Goal: Information Seeking & Learning: Learn about a topic

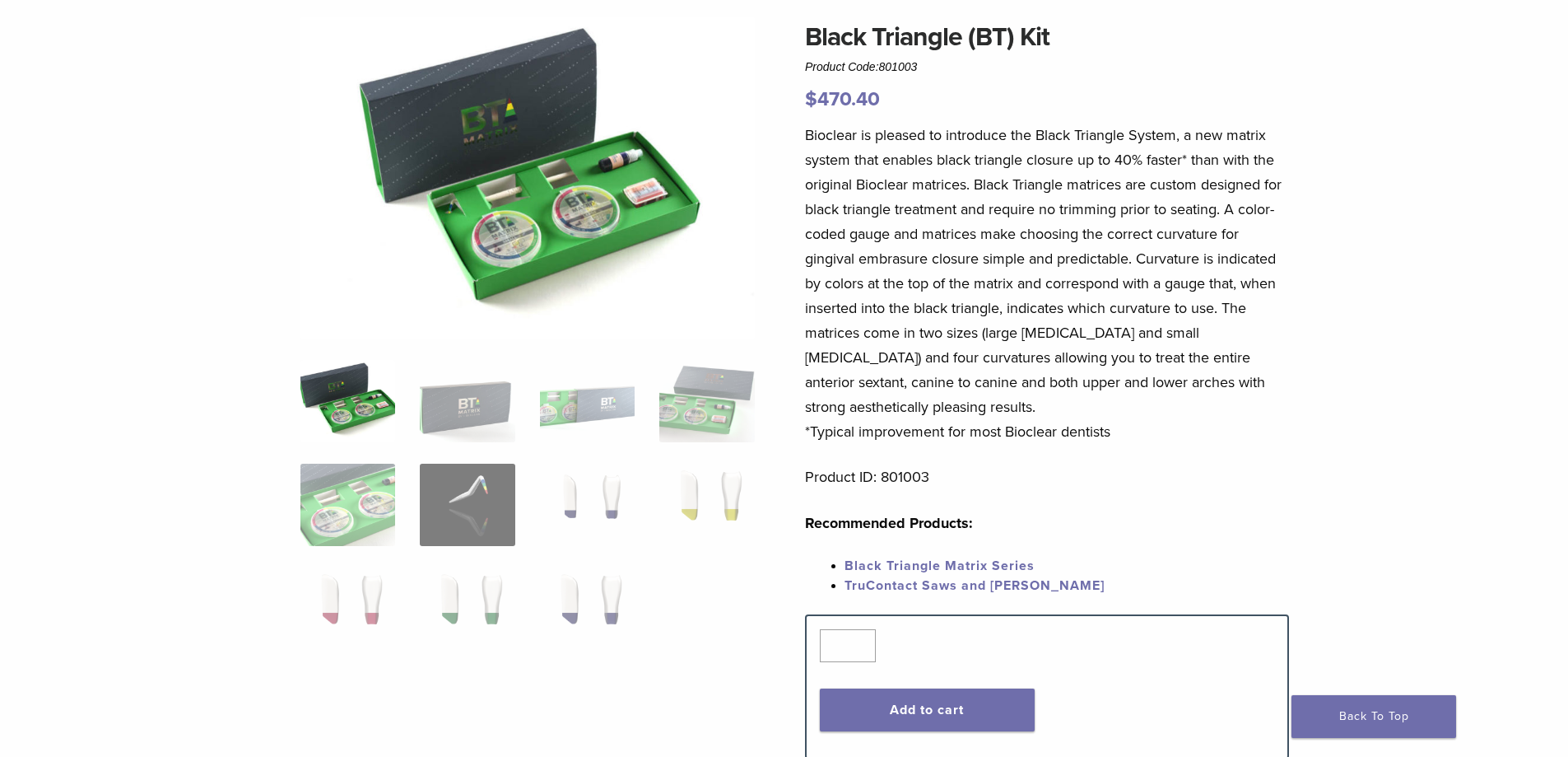
scroll to position [165, 0]
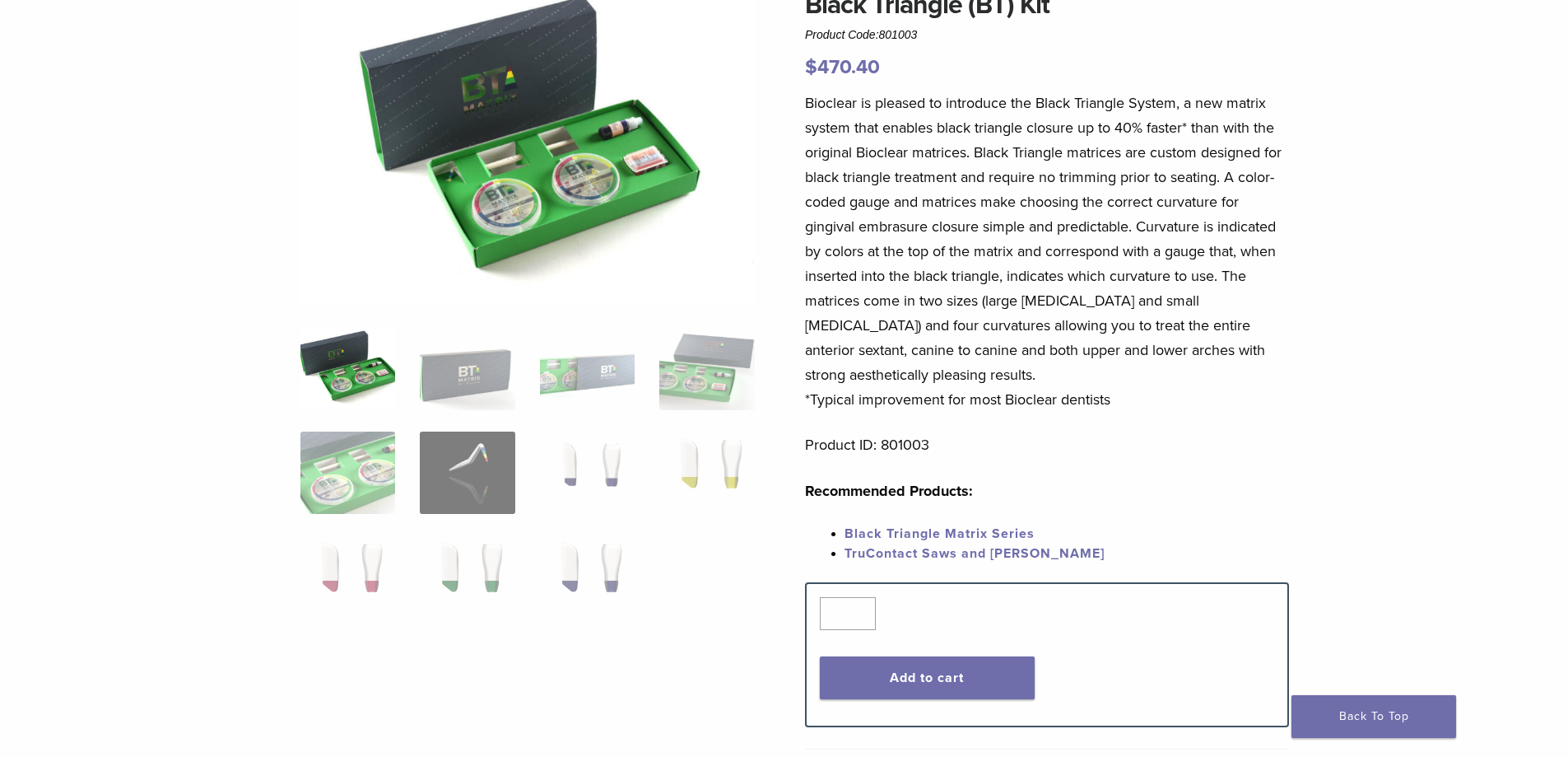
click at [351, 374] on img at bounding box center [348, 369] width 94 height 82
click at [570, 464] on img at bounding box center [587, 472] width 94 height 82
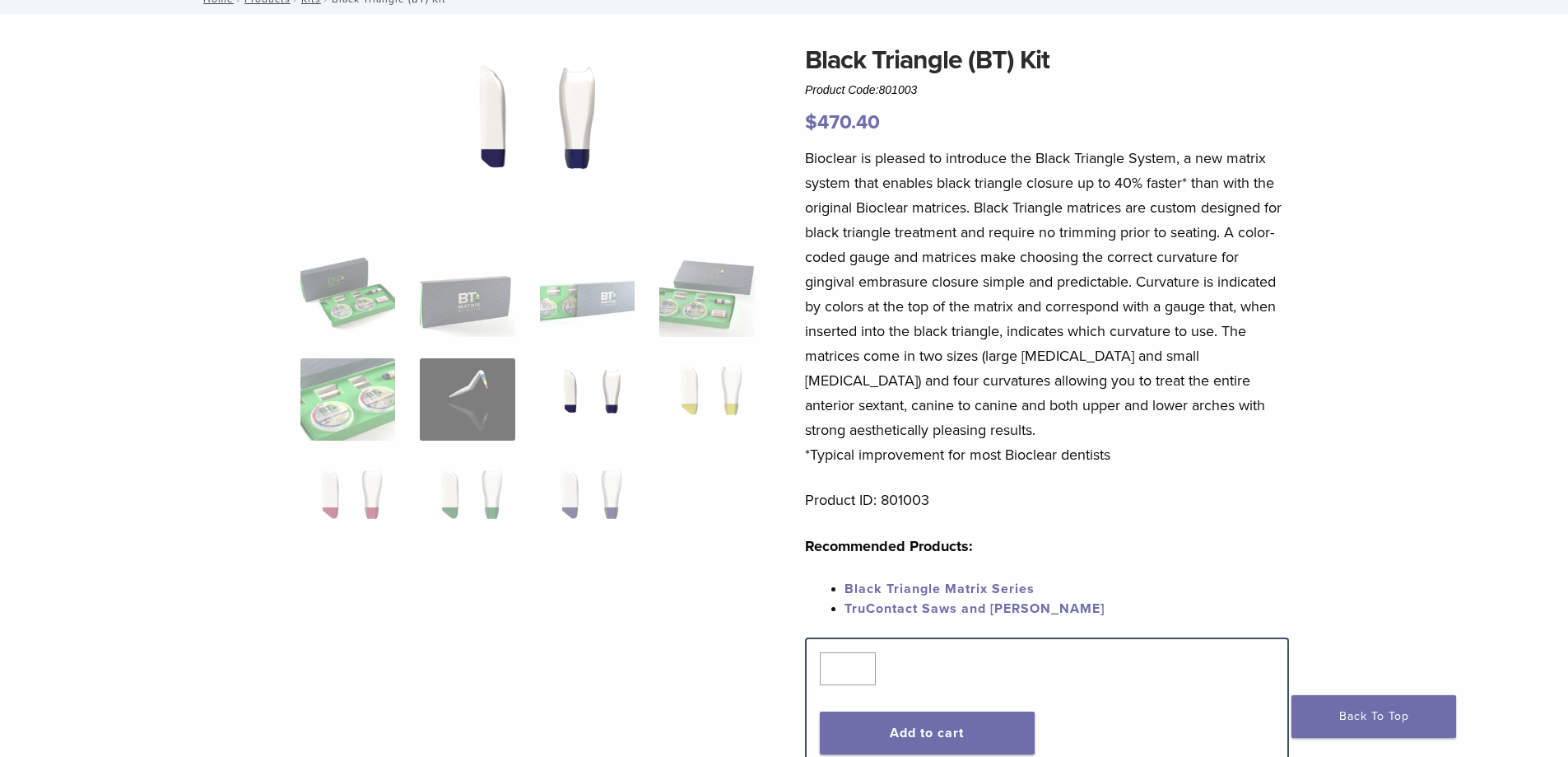
scroll to position [82, 0]
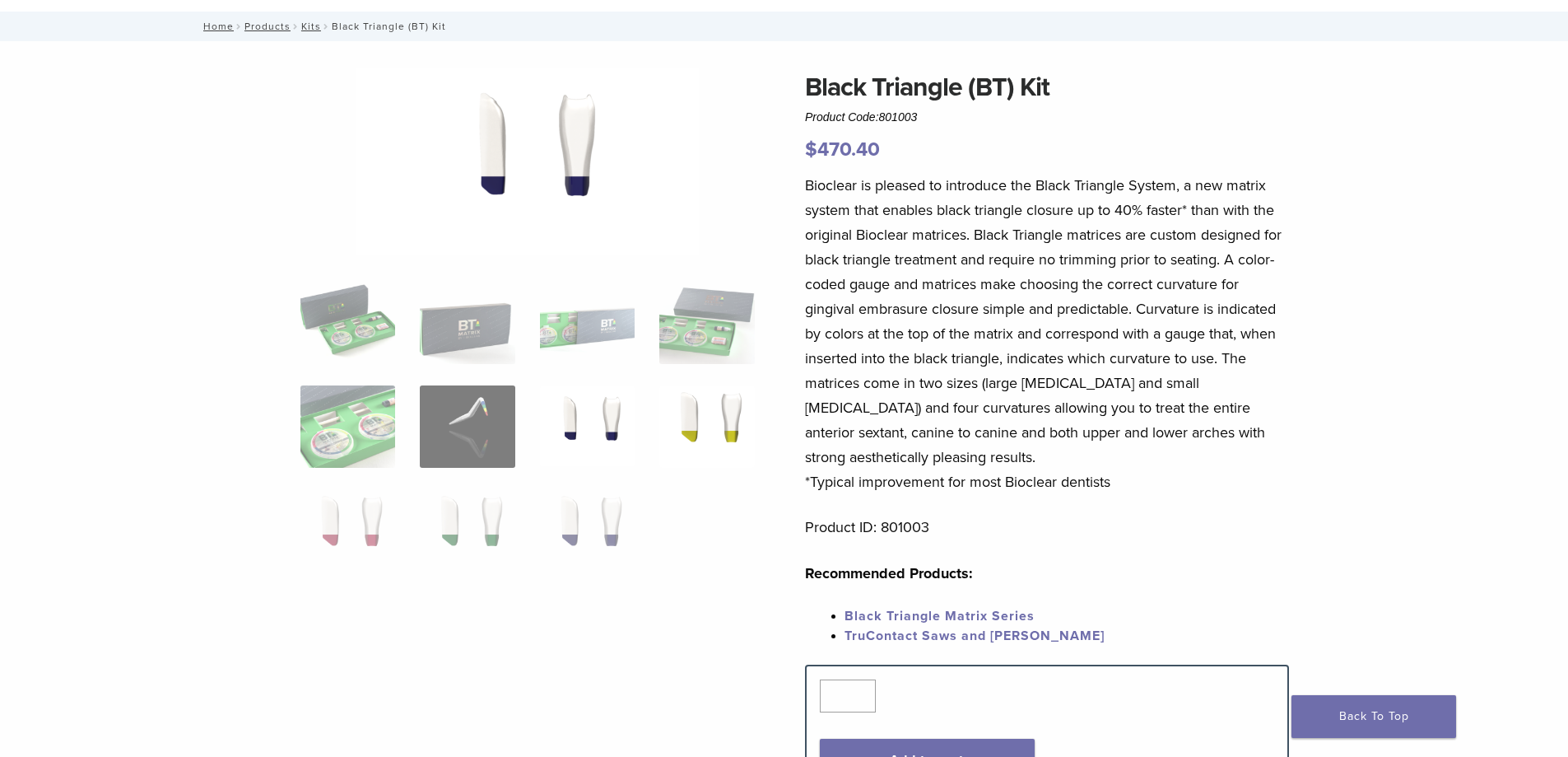
click at [711, 425] on img at bounding box center [707, 426] width 94 height 82
drag, startPoint x: 606, startPoint y: 513, endPoint x: 598, endPoint y: 510, distance: 8.5
click at [605, 513] on img at bounding box center [587, 530] width 94 height 82
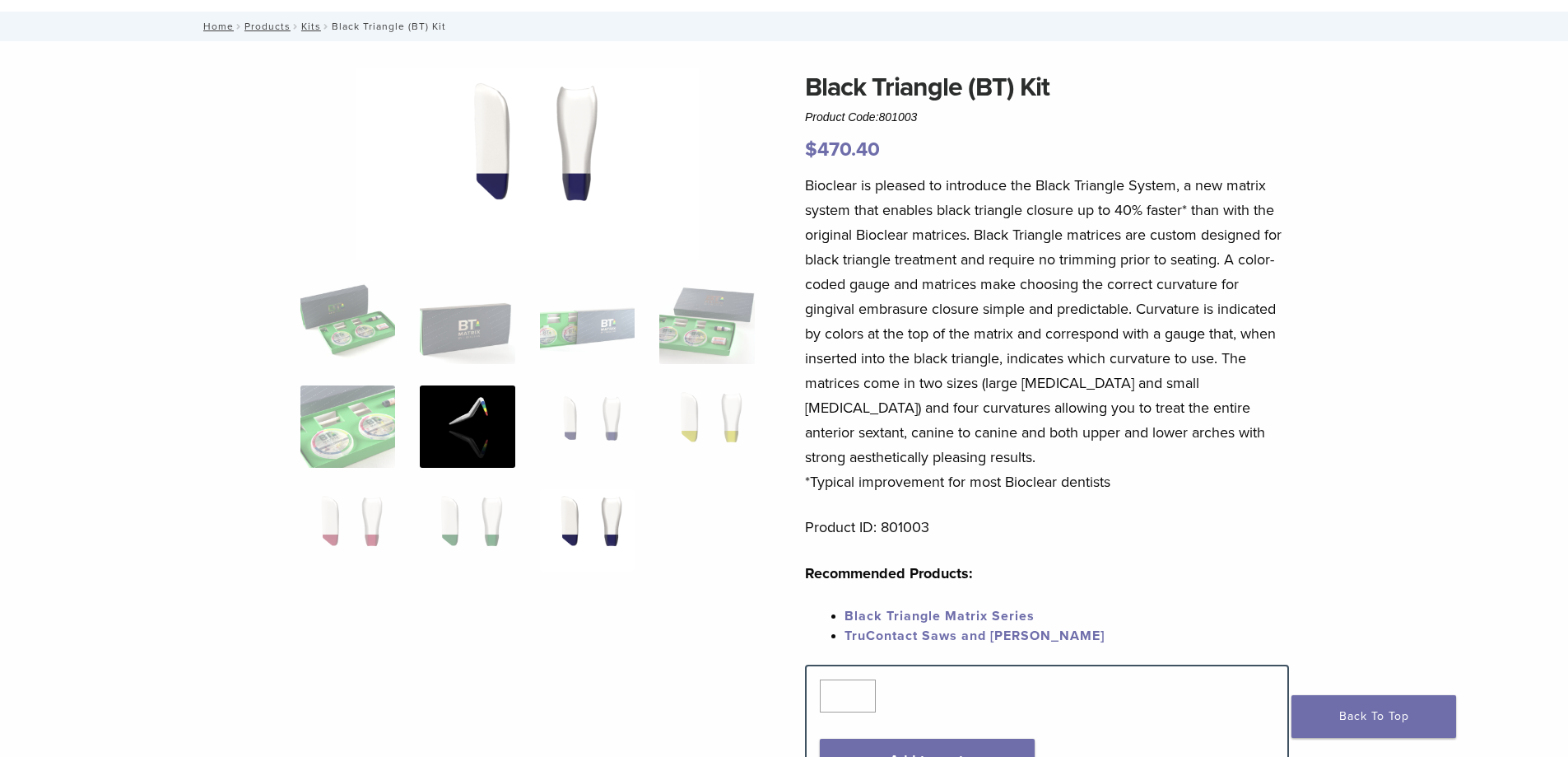
click at [461, 436] on img at bounding box center [467, 426] width 94 height 82
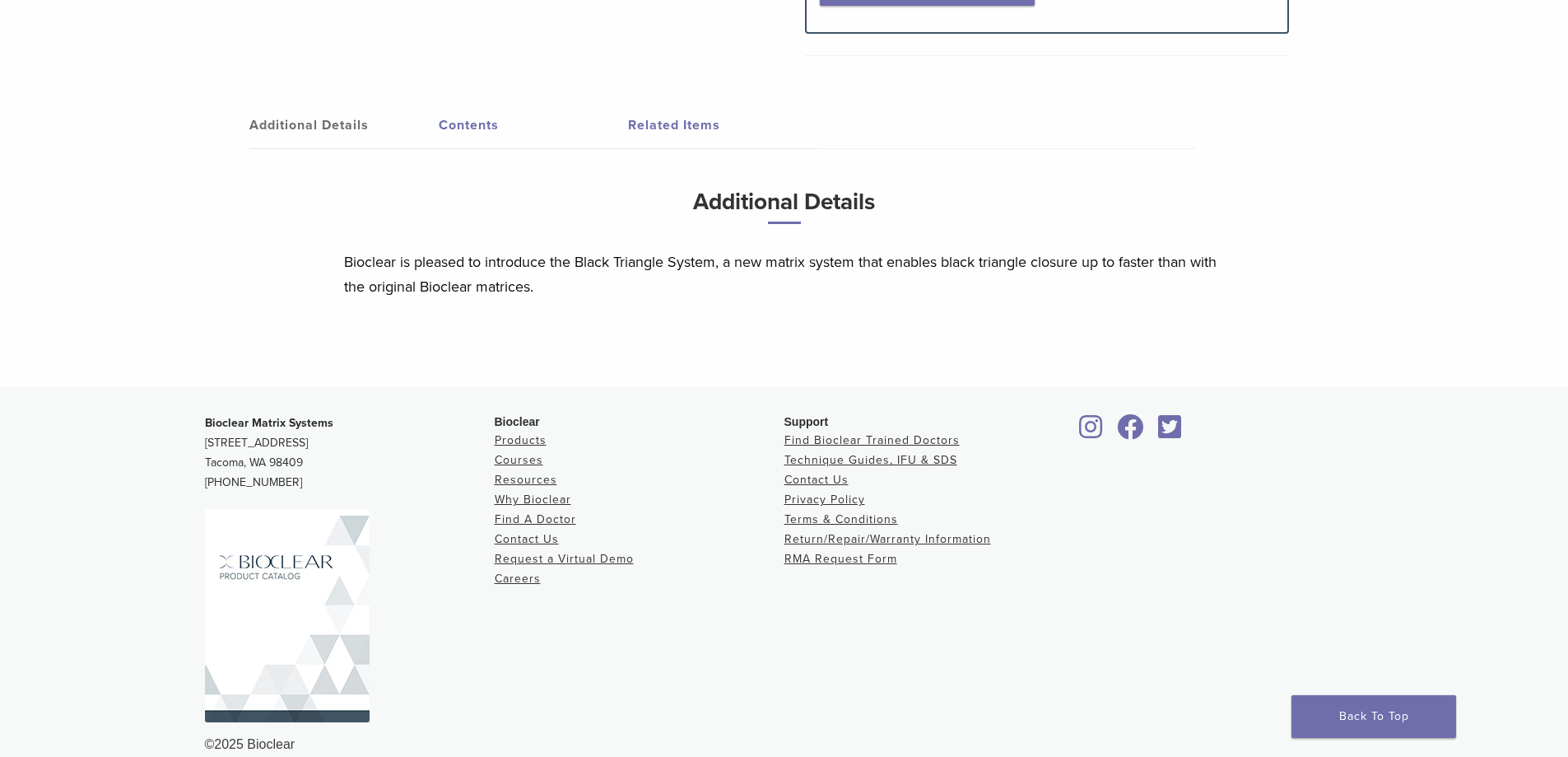
scroll to position [882, 0]
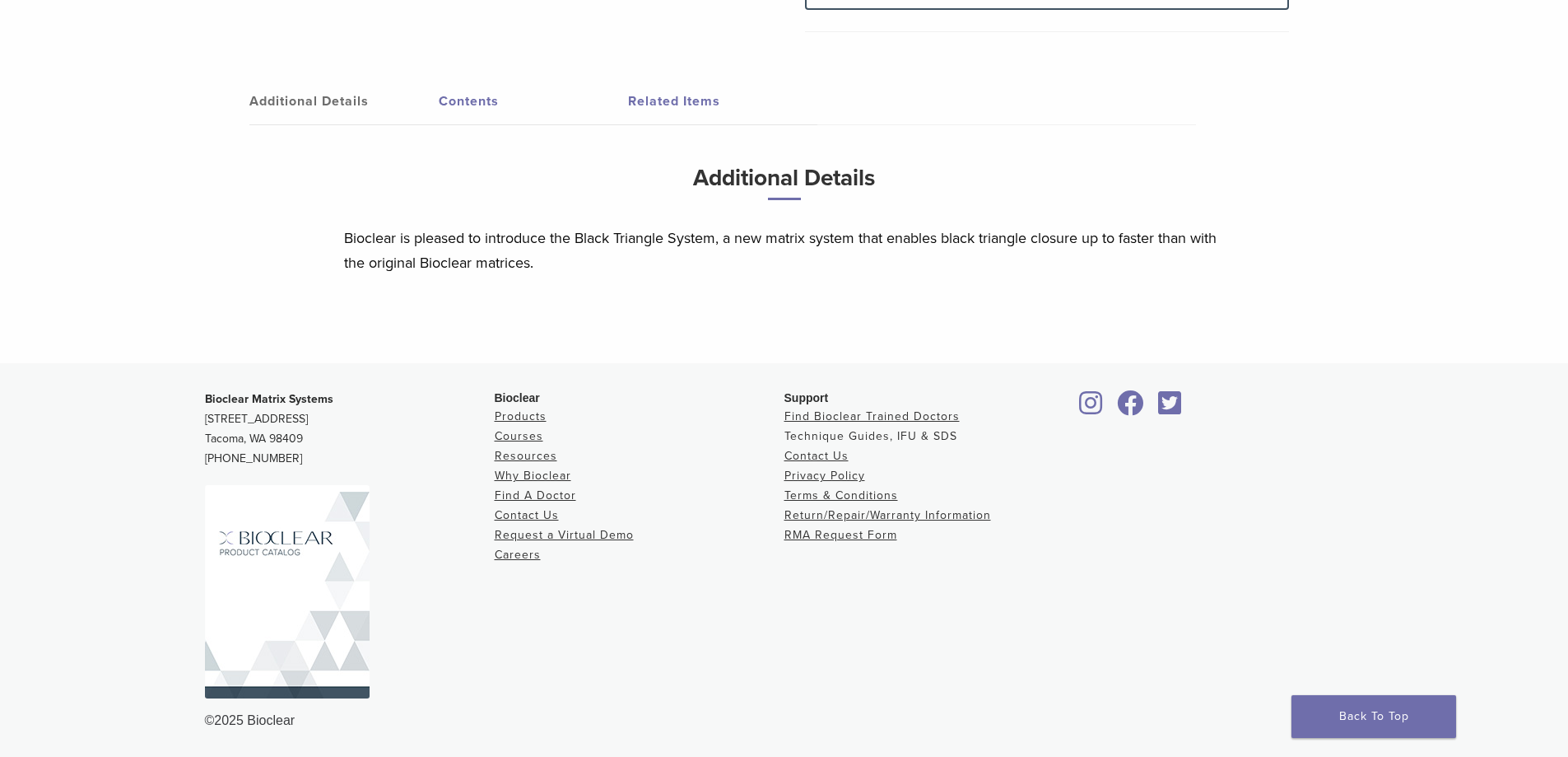
click at [808, 433] on link "Technique Guides, IFU & SDS" at bounding box center [871, 435] width 173 height 14
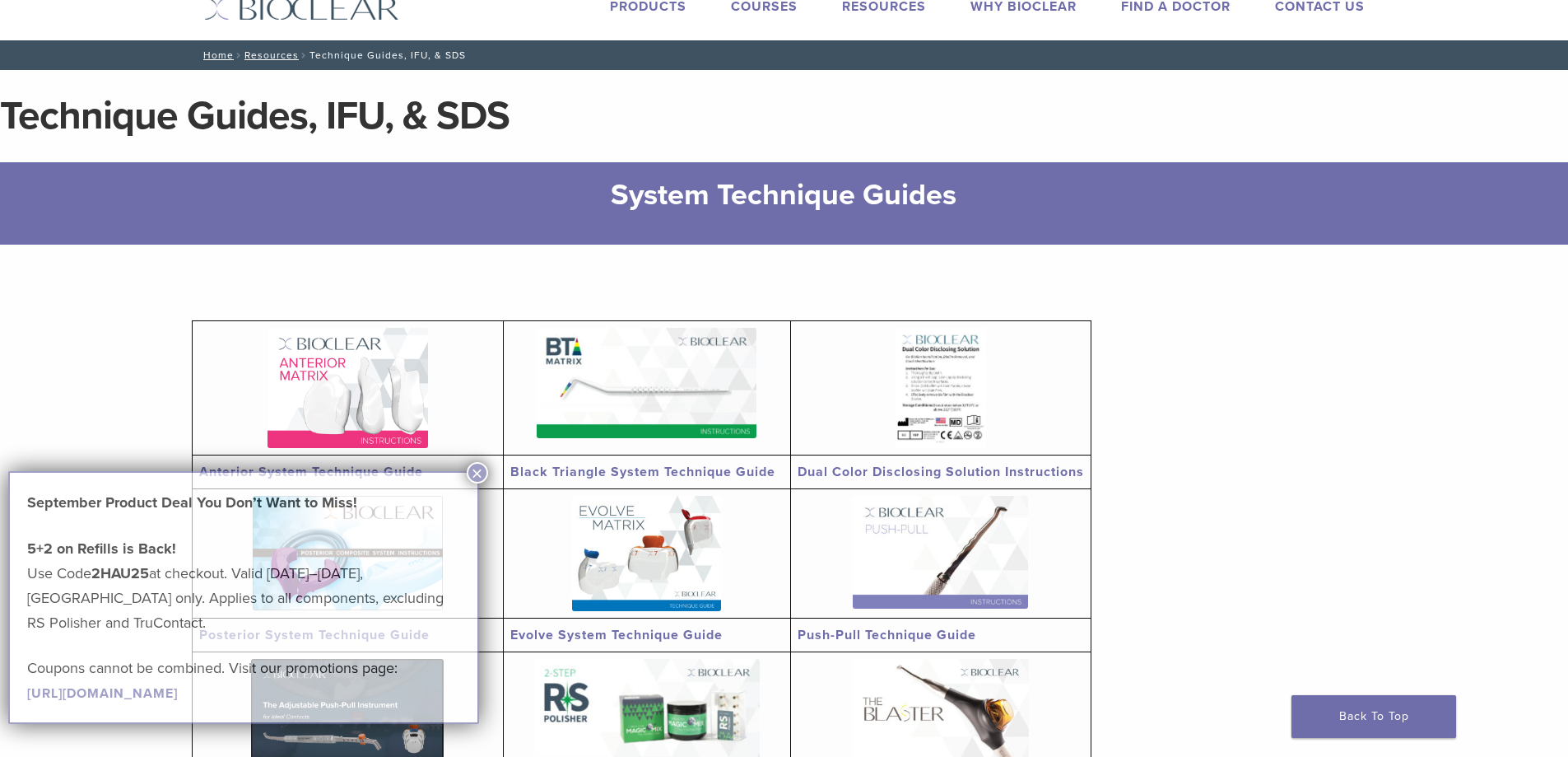
scroll to position [82, 0]
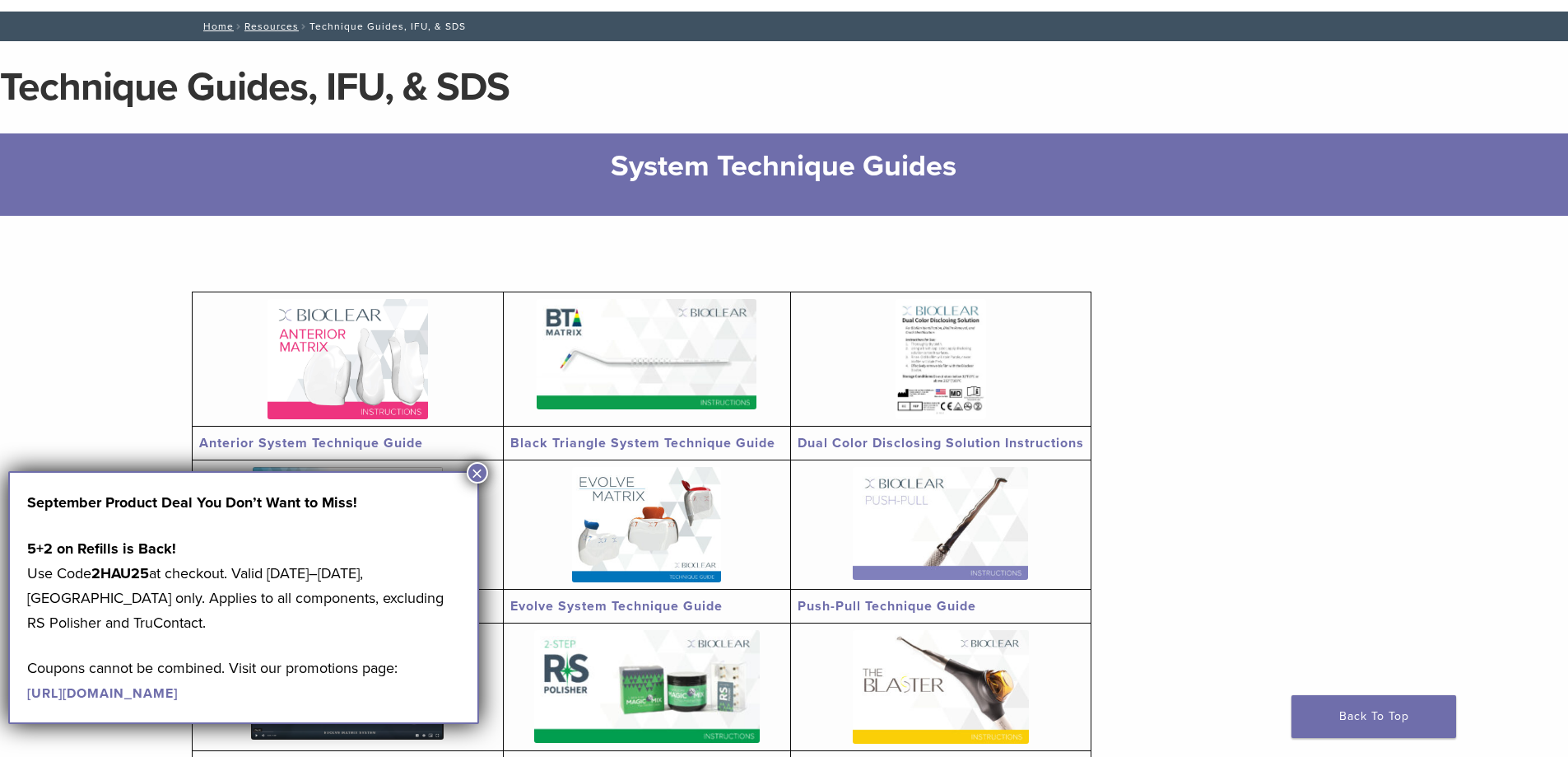
click at [469, 468] on button "×" at bounding box center [478, 473] width 22 height 22
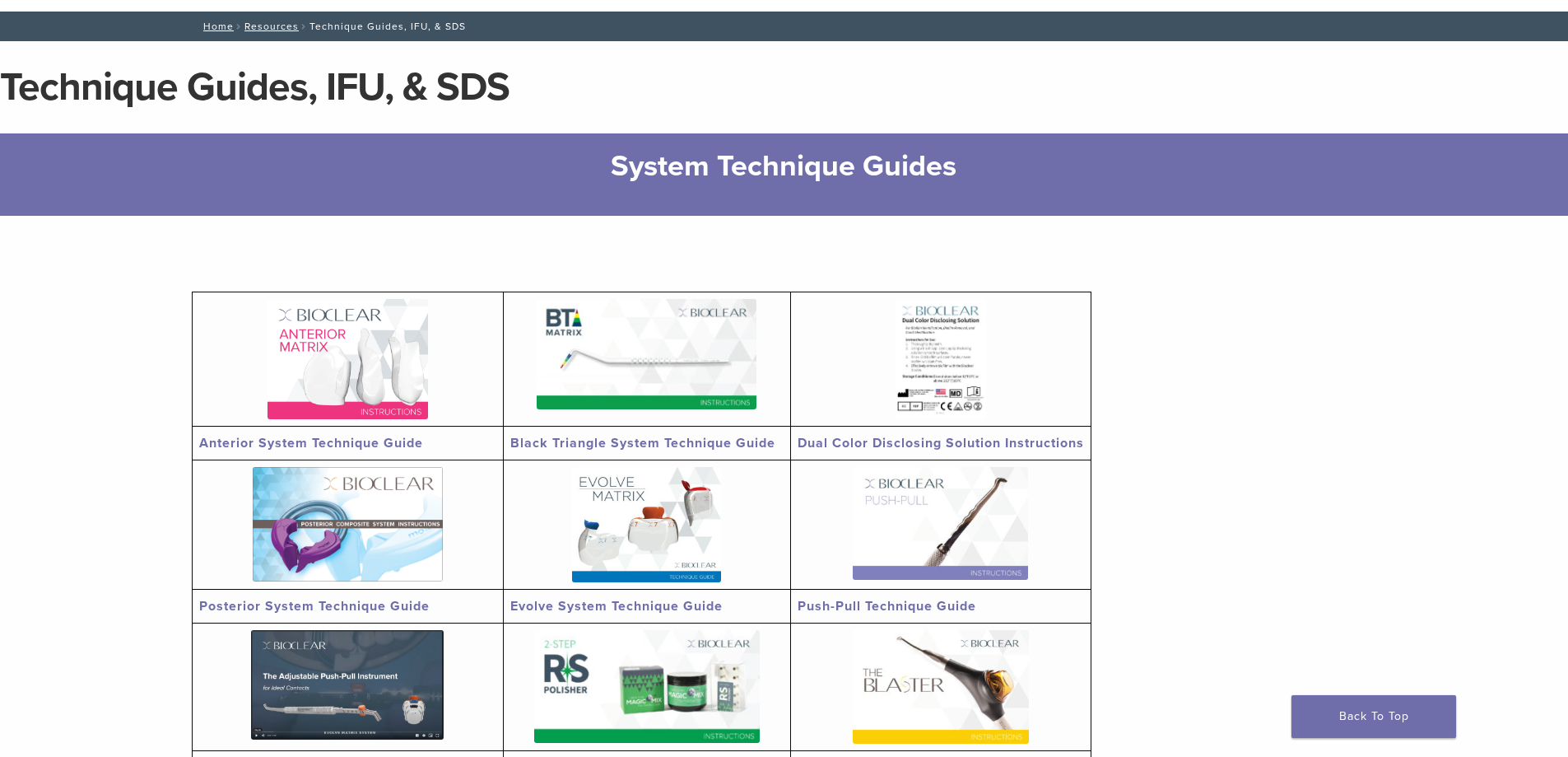
click at [578, 374] on img at bounding box center [646, 354] width 220 height 111
click at [319, 427] on td "Anterior System Technique Guide" at bounding box center [347, 443] width 311 height 34
click at [340, 440] on link "Anterior System Technique Guide" at bounding box center [311, 443] width 224 height 16
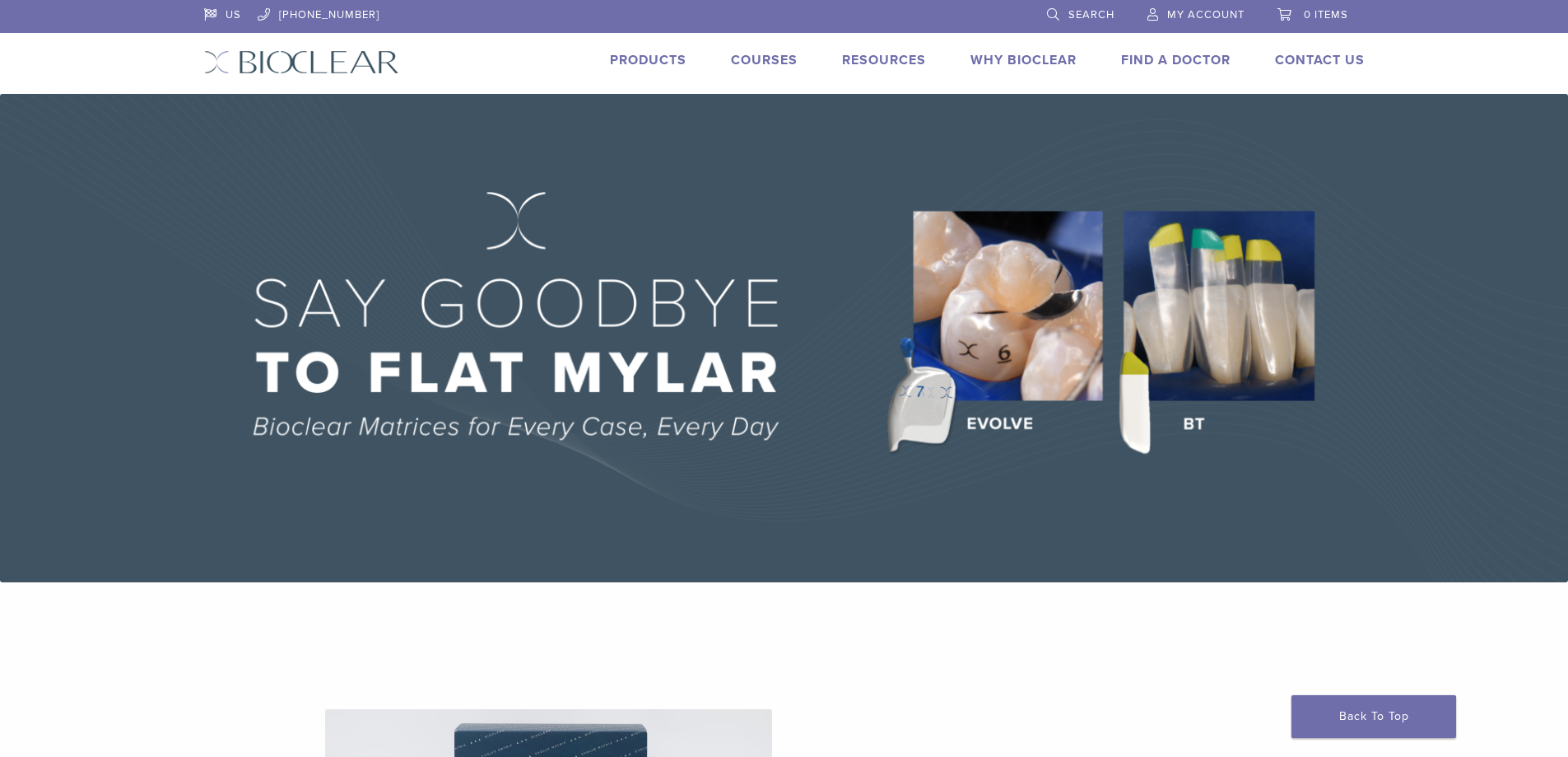
click at [778, 59] on link "Courses" at bounding box center [765, 60] width 67 height 16
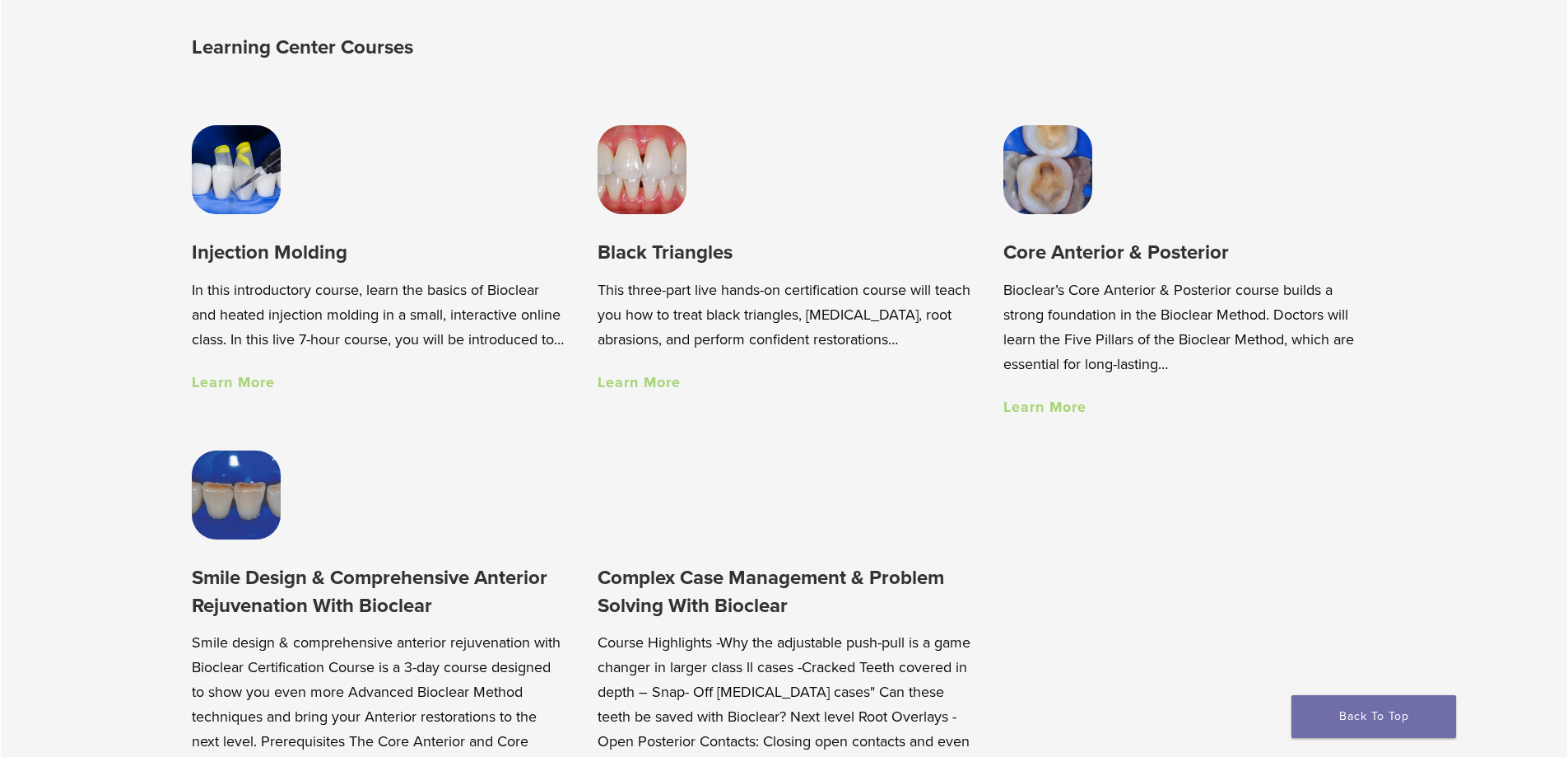
scroll to position [1317, 0]
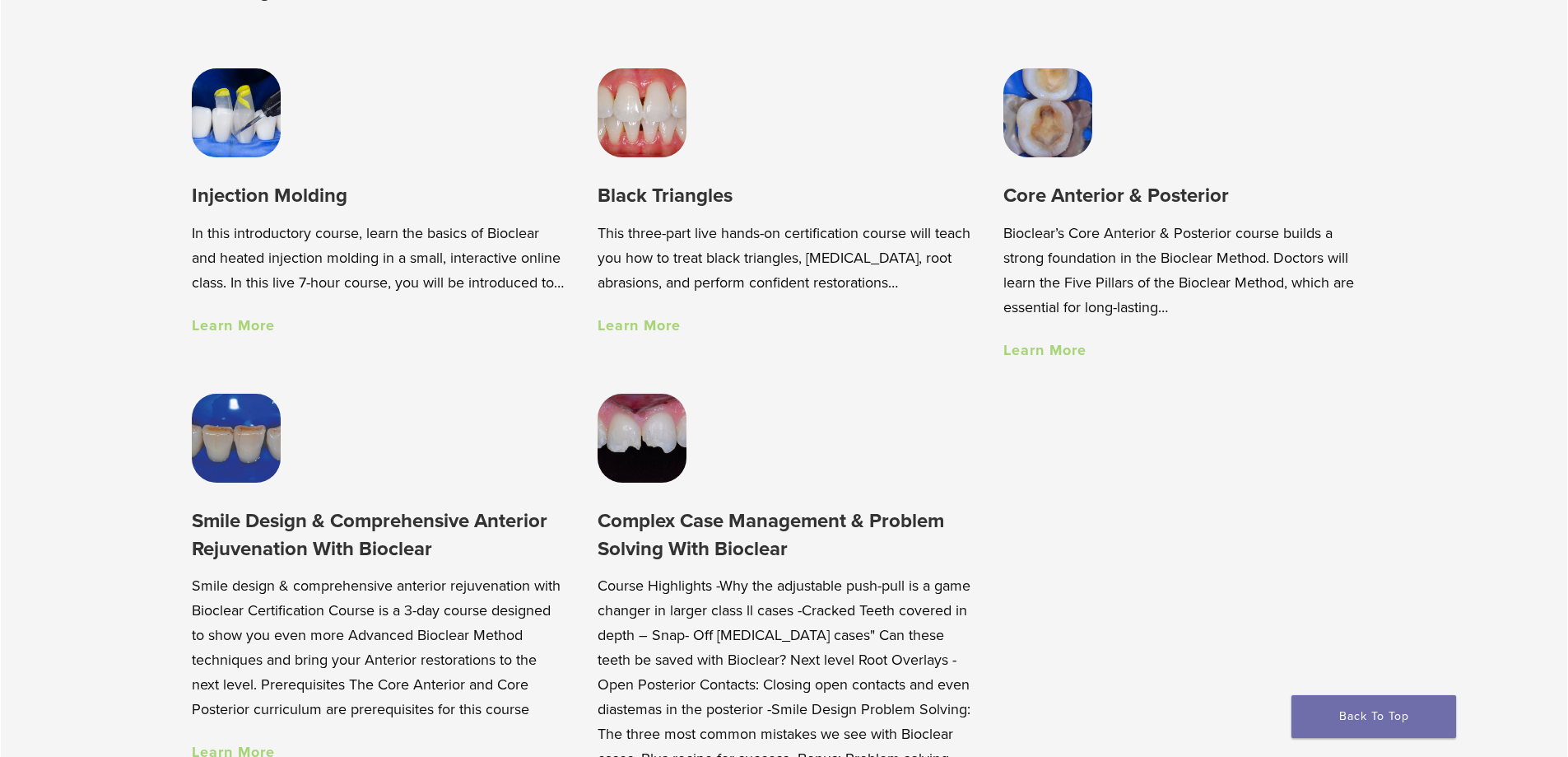
click at [252, 335] on link "Learn More" at bounding box center [234, 325] width 83 height 18
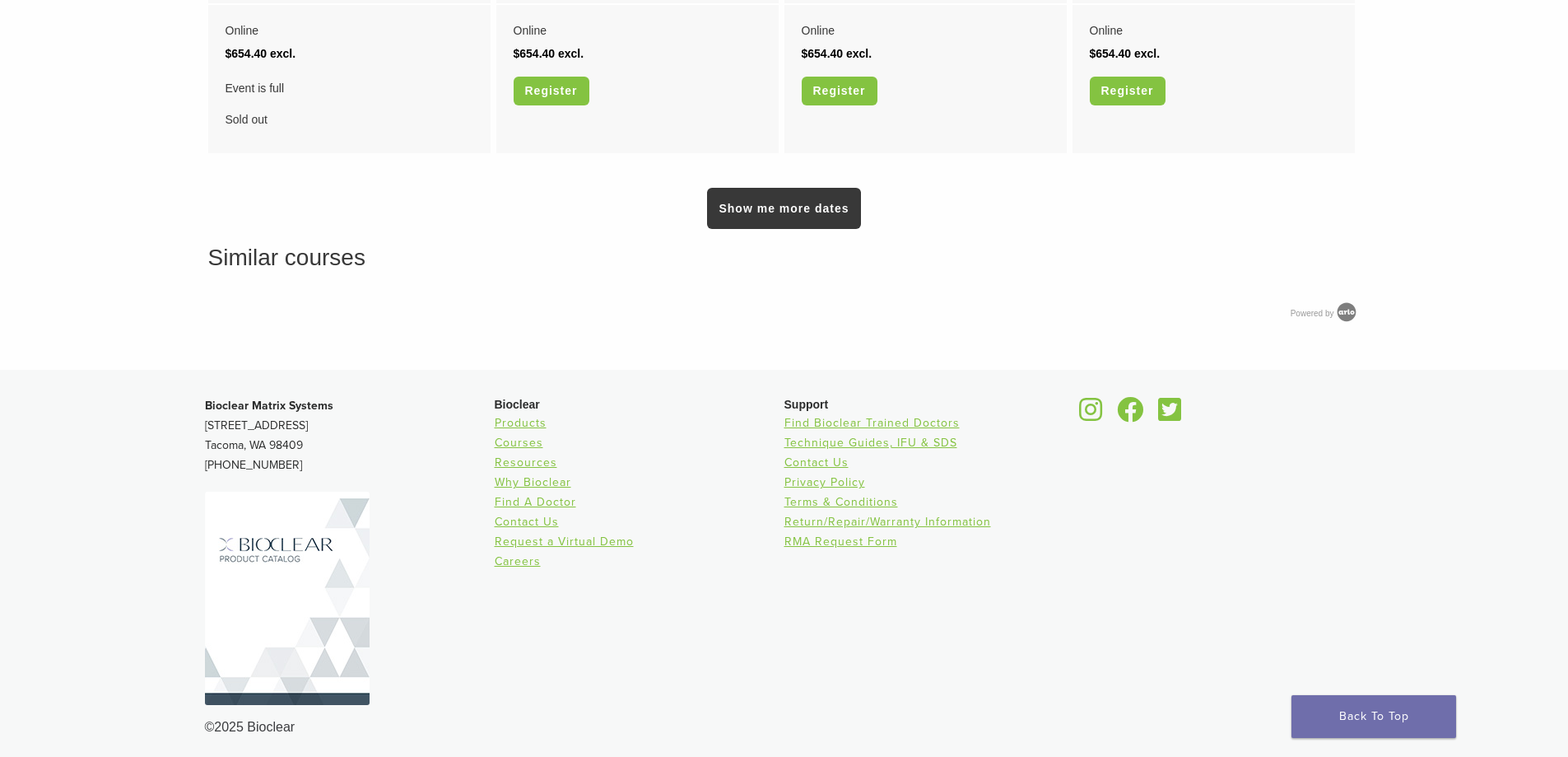
scroll to position [1490, 0]
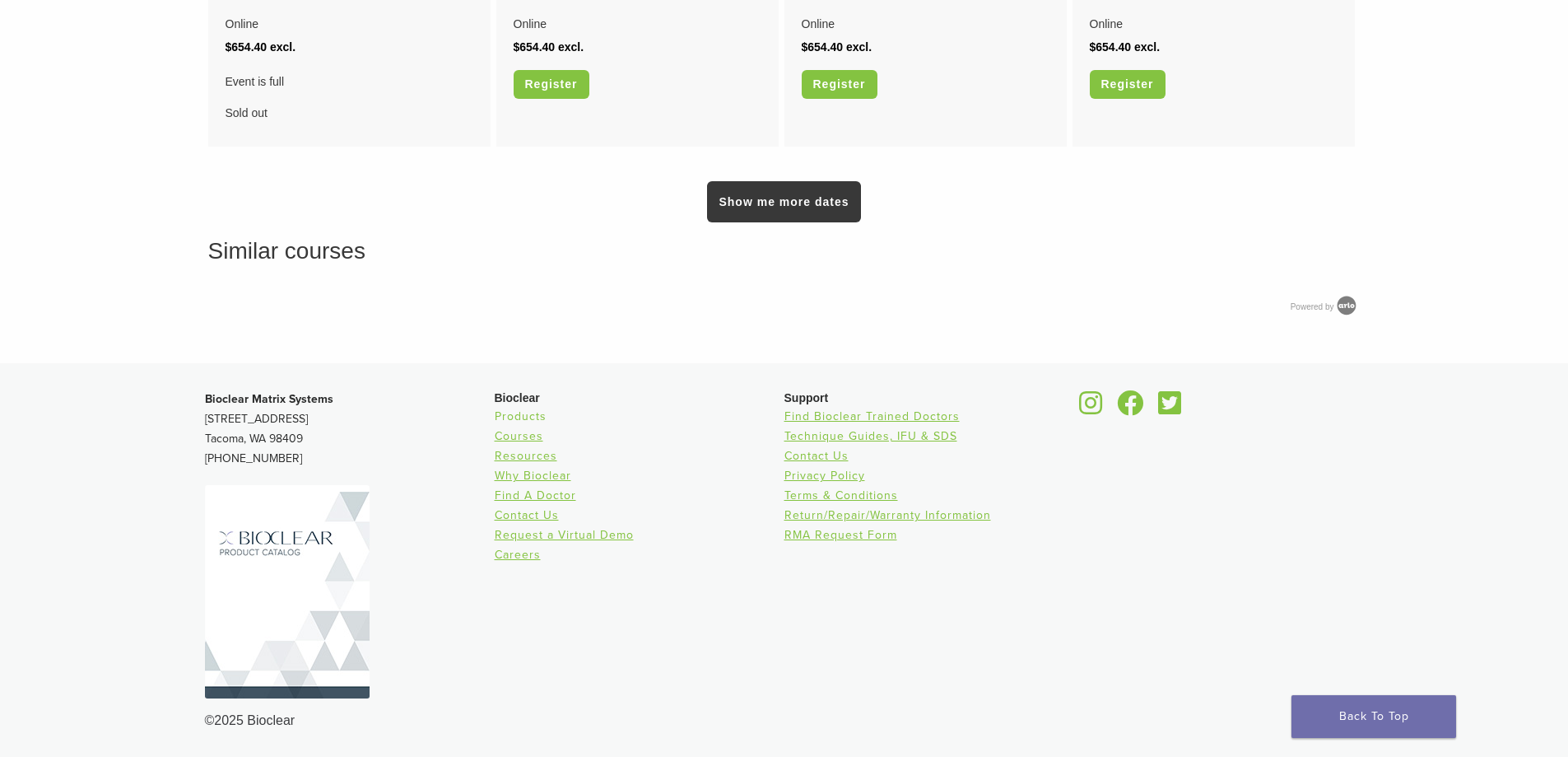
click at [533, 418] on link "Products" at bounding box center [520, 415] width 52 height 14
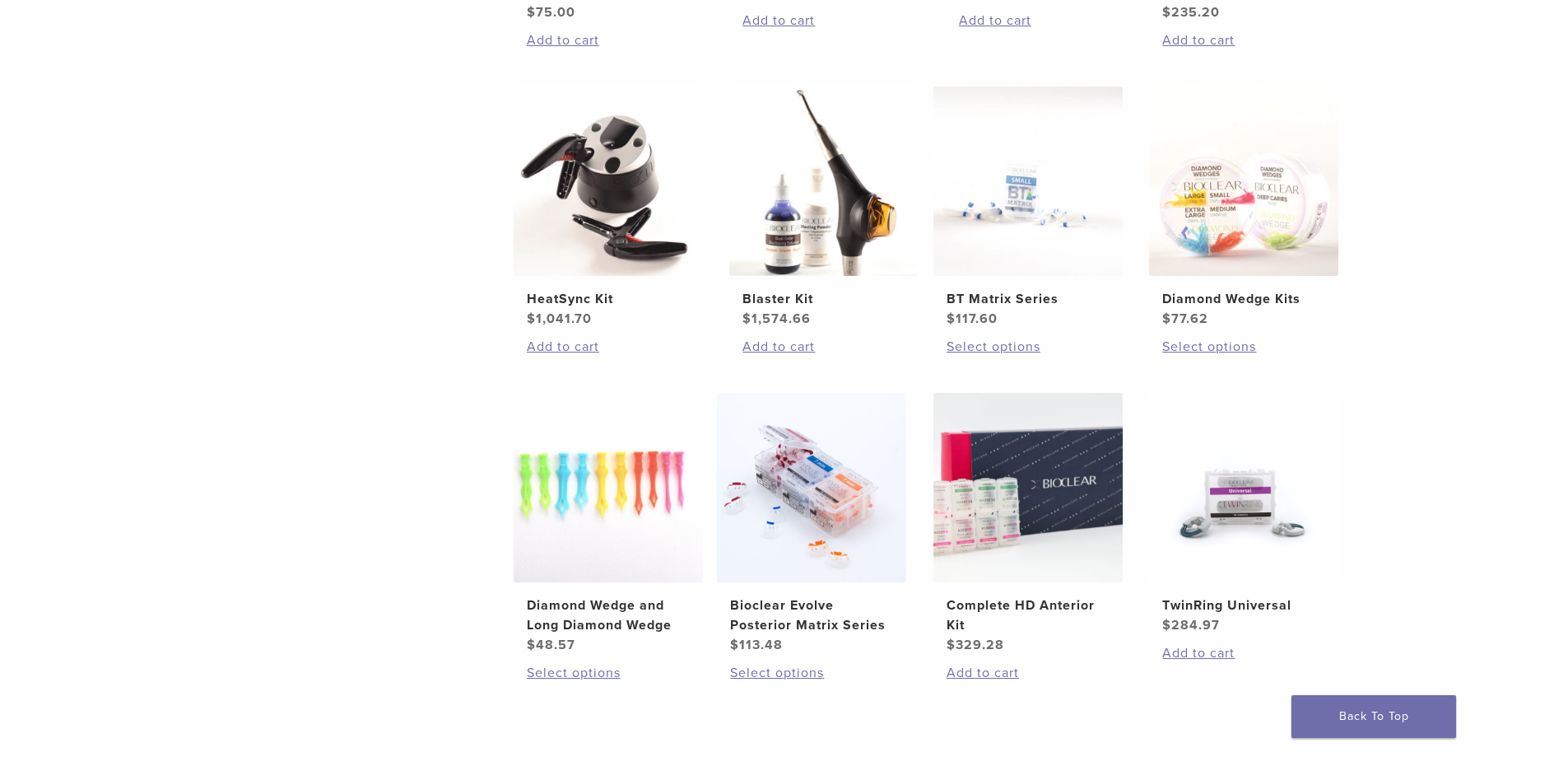
scroll to position [906, 0]
